Goal: Task Accomplishment & Management: Manage account settings

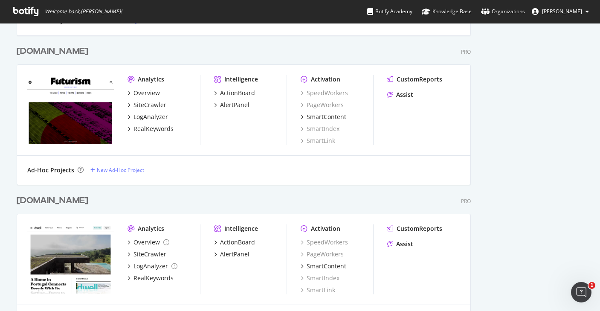
scroll to position [1203, 0]
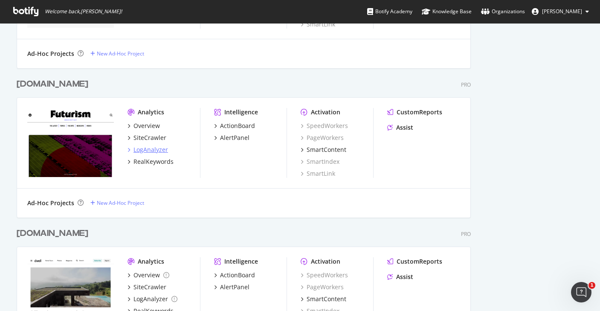
click at [151, 148] on div "LogAnalyzer" at bounding box center [150, 149] width 35 height 9
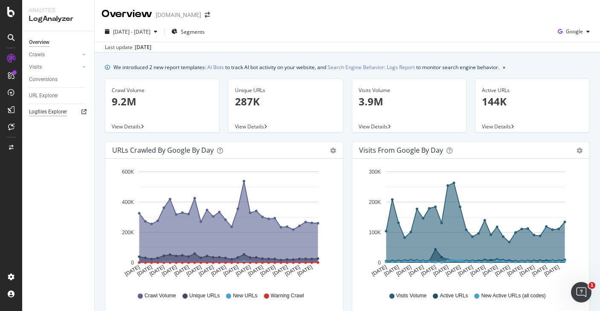
click at [40, 112] on div "Logfiles Explorer" at bounding box center [48, 111] width 38 height 9
click at [577, 28] on span "Google" at bounding box center [574, 31] width 17 height 7
click at [418, 37] on div "[DATE] - [DATE] Segments Google" at bounding box center [347, 33] width 505 height 17
click at [42, 112] on div "Logfiles Explorer" at bounding box center [48, 111] width 38 height 9
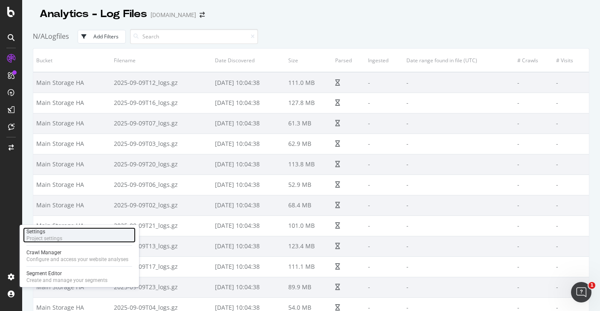
click at [104, 233] on div "Settings Project settings" at bounding box center [79, 234] width 113 height 15
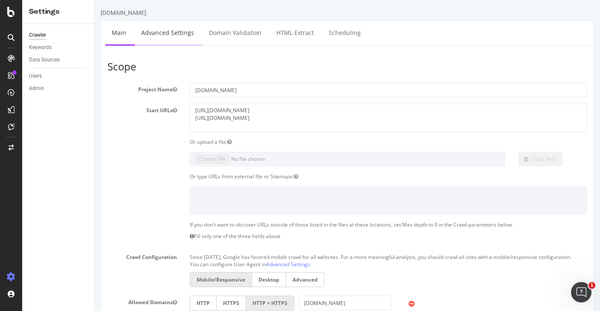
click at [171, 32] on link "Advanced Settings" at bounding box center [168, 32] width 66 height 23
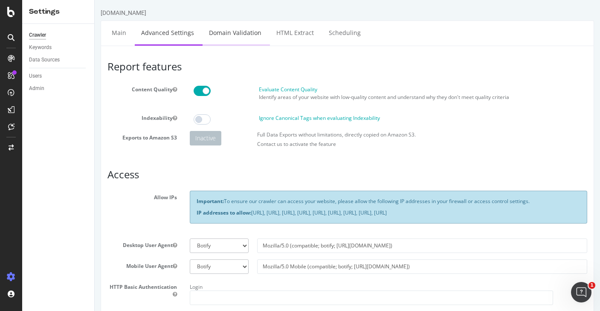
click at [231, 39] on link "Domain Validation" at bounding box center [234, 32] width 65 height 23
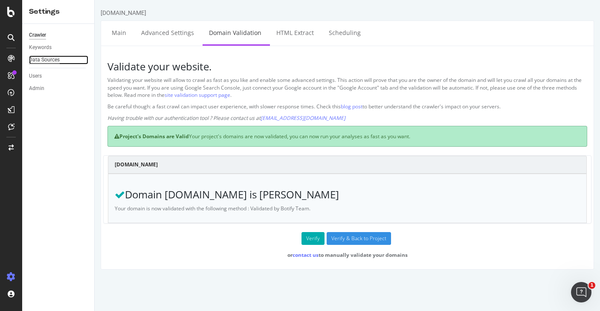
click at [47, 55] on div "Data Sources" at bounding box center [44, 59] width 31 height 9
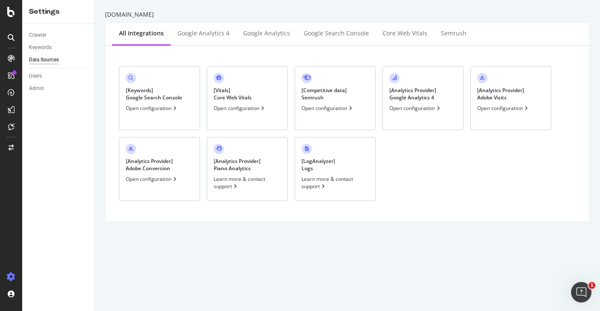
click at [308, 169] on div "[ LogAnalyzer ] Logs" at bounding box center [318, 164] width 34 height 14
click at [36, 88] on div "Admin" at bounding box center [36, 88] width 15 height 9
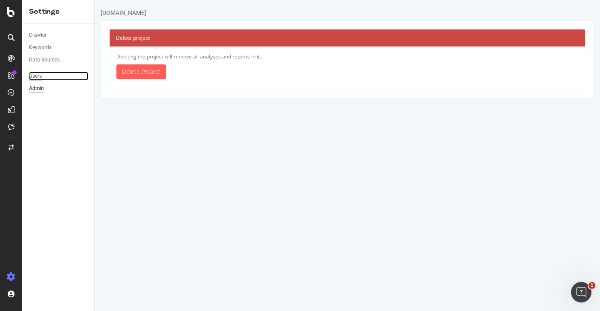
click at [34, 73] on div "Users" at bounding box center [35, 76] width 13 height 9
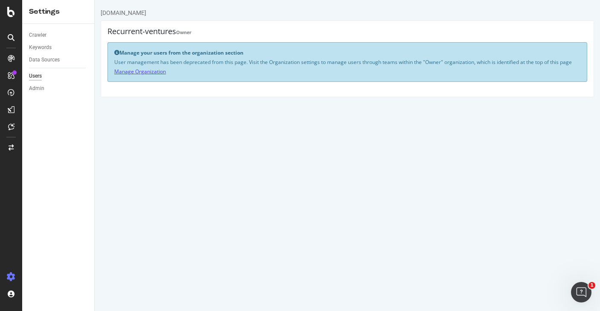
click at [149, 70] on link "Manage Organization" at bounding box center [140, 71] width 52 height 7
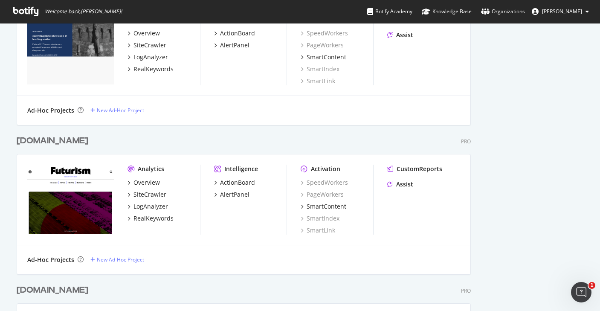
scroll to position [1141, 0]
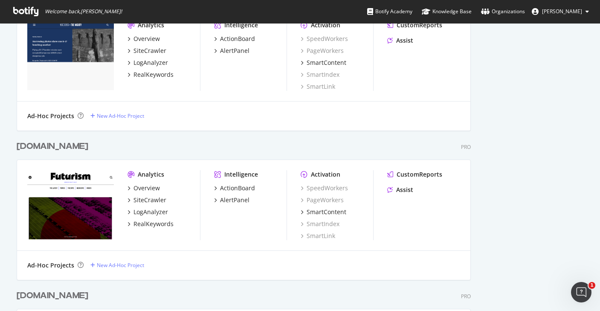
click at [38, 146] on div "[DOMAIN_NAME]" at bounding box center [53, 146] width 72 height 12
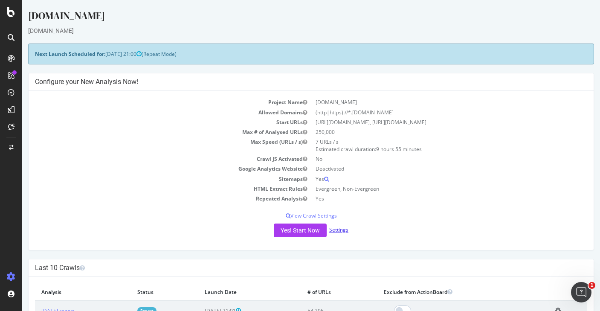
click at [339, 231] on link "Settings" at bounding box center [338, 229] width 19 height 7
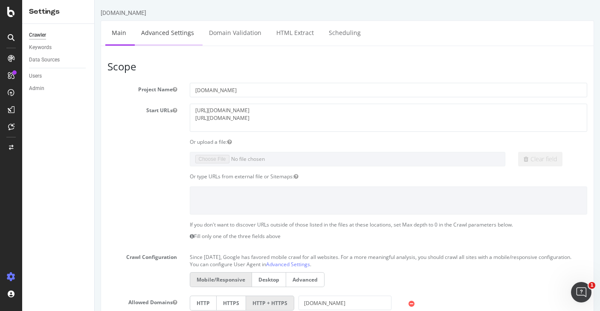
click at [164, 34] on link "Advanced Settings" at bounding box center [168, 32] width 66 height 23
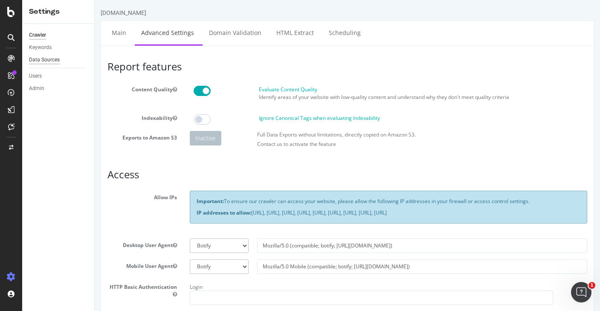
click at [39, 61] on div "Data Sources" at bounding box center [44, 59] width 31 height 9
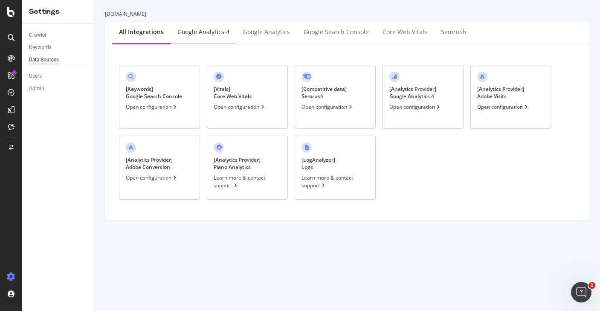
click at [195, 33] on div "Google Analytics 4" at bounding box center [203, 32] width 52 height 9
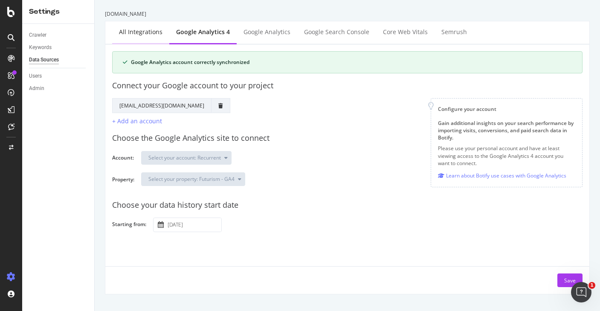
click at [133, 30] on div "All integrations" at bounding box center [140, 32] width 43 height 9
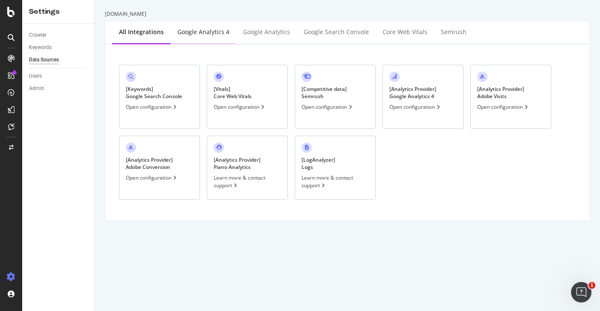
click at [194, 27] on div "Google Analytics 4" at bounding box center [203, 32] width 66 height 23
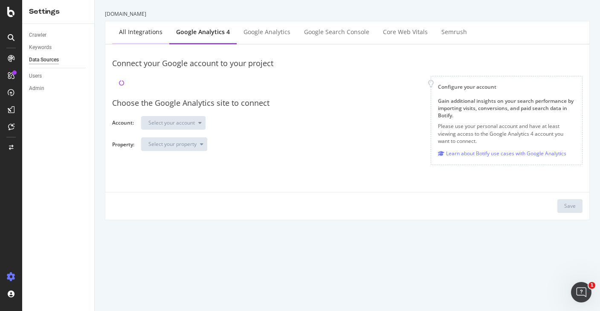
click at [142, 33] on div "All integrations" at bounding box center [140, 32] width 43 height 9
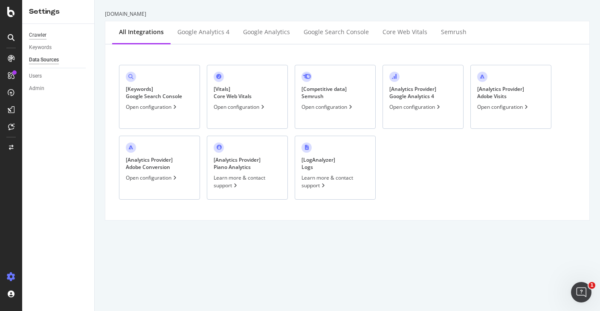
click at [38, 35] on div "Crawler" at bounding box center [37, 35] width 17 height 9
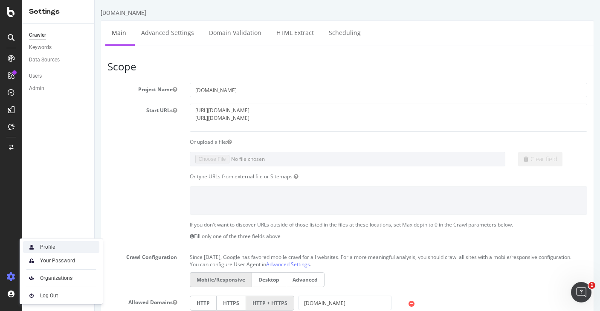
click at [49, 245] on div "Profile" at bounding box center [47, 246] width 15 height 7
